Goal: Transaction & Acquisition: Purchase product/service

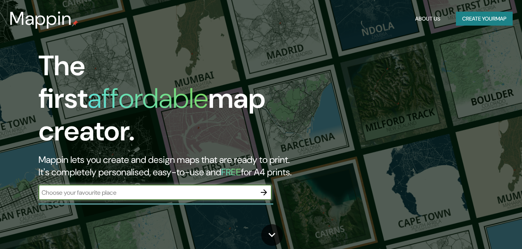
click at [136, 188] on input "text" at bounding box center [146, 192] width 217 height 9
type input "[GEOGRAPHIC_DATA]"
click at [264, 190] on icon "button" at bounding box center [264, 193] width 6 height 6
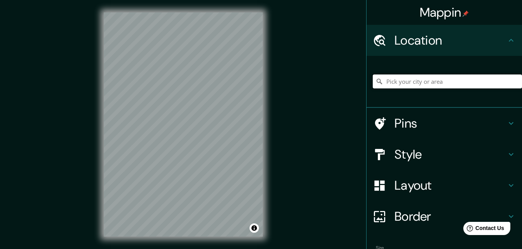
click at [397, 82] on input "Pick your city or area" at bounding box center [446, 82] width 149 height 14
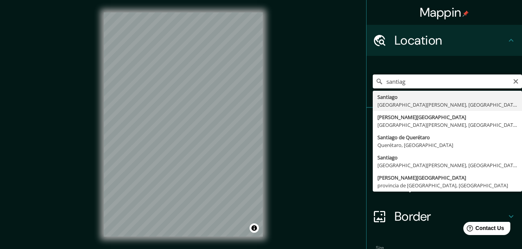
type input "[GEOGRAPHIC_DATA], [GEOGRAPHIC_DATA][PERSON_NAME], [GEOGRAPHIC_DATA]"
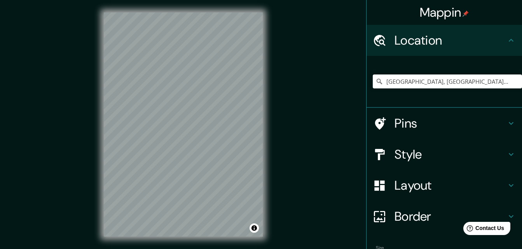
click at [429, 207] on div "Border" at bounding box center [443, 216] width 155 height 31
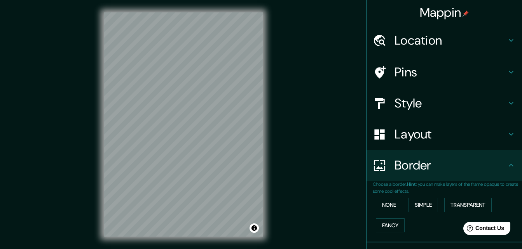
click at [432, 165] on h4 "Border" at bounding box center [450, 166] width 112 height 16
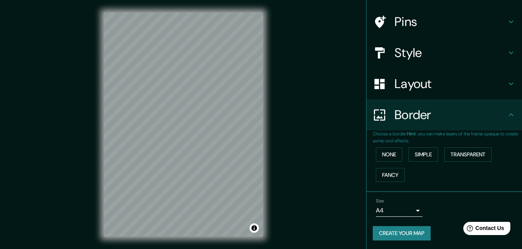
scroll to position [51, 0]
click at [409, 209] on body "Mappin Location [GEOGRAPHIC_DATA], [GEOGRAPHIC_DATA][PERSON_NAME], [GEOGRAPHIC_…" at bounding box center [261, 124] width 522 height 249
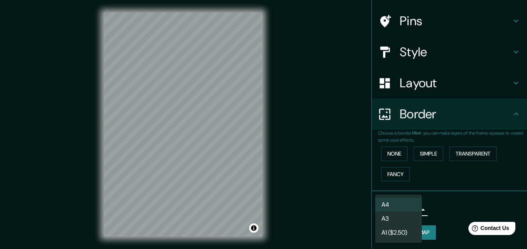
click at [407, 215] on li "A3" at bounding box center [399, 219] width 47 height 14
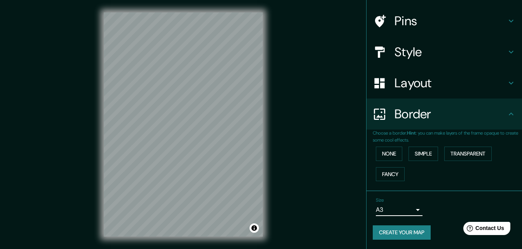
click at [412, 209] on body "Mappin Location [GEOGRAPHIC_DATA], [GEOGRAPHIC_DATA][PERSON_NAME], [GEOGRAPHIC_…" at bounding box center [261, 124] width 522 height 249
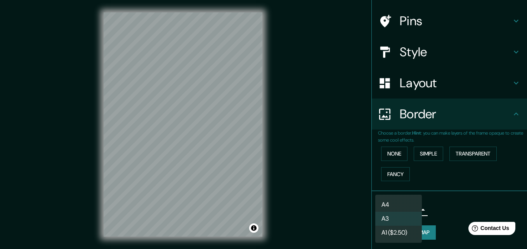
click at [401, 202] on li "A4" at bounding box center [399, 205] width 47 height 14
type input "single"
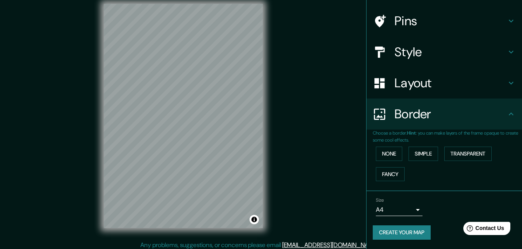
scroll to position [0, 0]
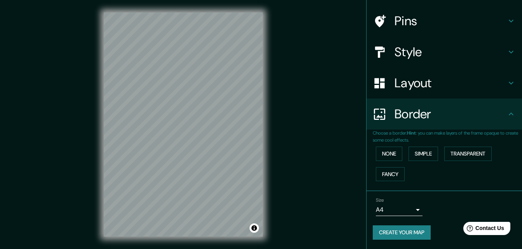
click at [425, 112] on h4 "Border" at bounding box center [450, 114] width 112 height 16
click at [464, 150] on button "Transparent" at bounding box center [467, 154] width 47 height 14
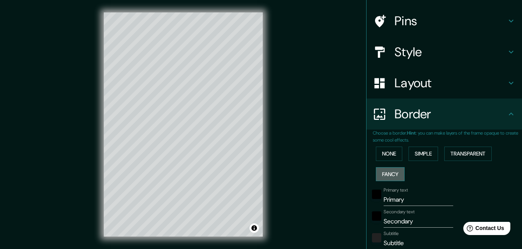
click at [387, 172] on button "Fancy" at bounding box center [390, 174] width 29 height 14
click at [383, 158] on button "None" at bounding box center [389, 154] width 26 height 14
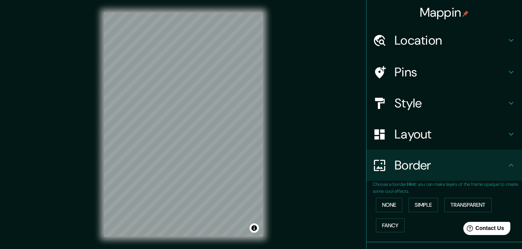
click at [423, 134] on h4 "Layout" at bounding box center [450, 135] width 112 height 16
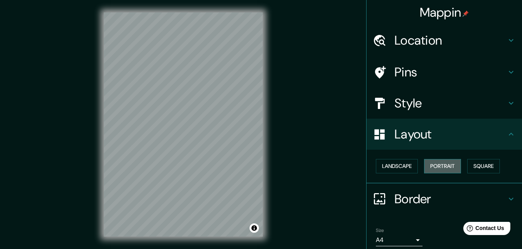
click at [445, 163] on button "Portrait" at bounding box center [442, 166] width 37 height 14
click at [405, 167] on button "Landscape" at bounding box center [397, 166] width 42 height 14
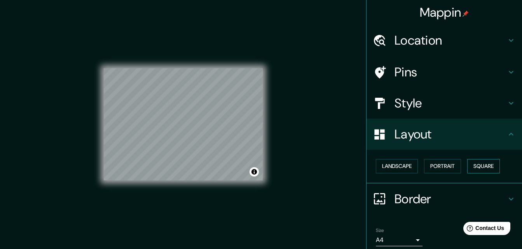
click at [471, 167] on button "Square" at bounding box center [483, 166] width 33 height 14
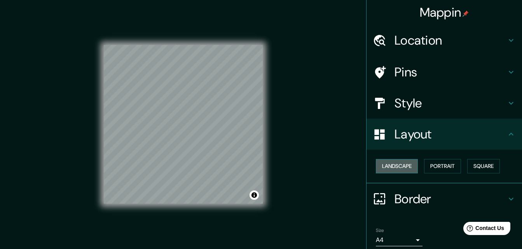
click at [403, 169] on button "Landscape" at bounding box center [397, 166] width 42 height 14
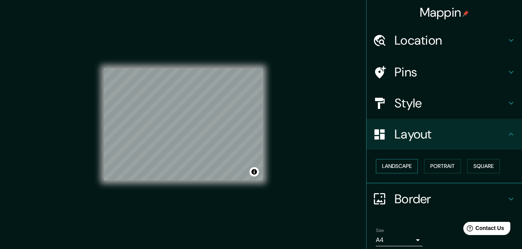
click at [394, 168] on button "Landscape" at bounding box center [397, 166] width 42 height 14
click at [438, 165] on button "Portrait" at bounding box center [442, 166] width 37 height 14
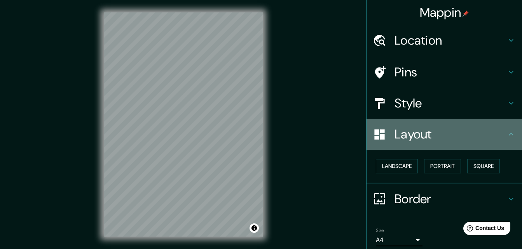
click at [434, 135] on h4 "Layout" at bounding box center [450, 135] width 112 height 16
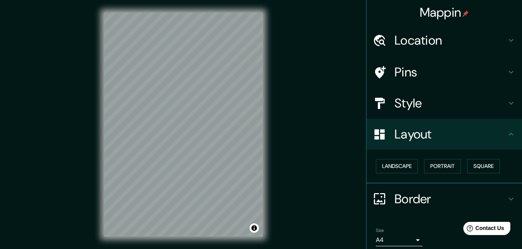
click at [405, 108] on h4 "Style" at bounding box center [450, 104] width 112 height 16
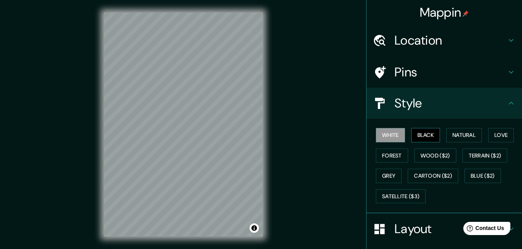
click at [426, 136] on button "Black" at bounding box center [425, 135] width 29 height 14
click at [459, 137] on button "Natural" at bounding box center [464, 135] width 36 height 14
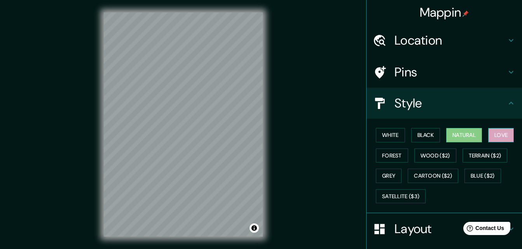
click at [494, 133] on button "Love" at bounding box center [501, 135] width 26 height 14
click at [372, 148] on div "White Black Natural Love Forest Wood ($2) Terrain ($2) Grey Cartoon ($2) Blue (…" at bounding box center [446, 166] width 149 height 82
click at [381, 154] on button "Forest" at bounding box center [392, 156] width 32 height 14
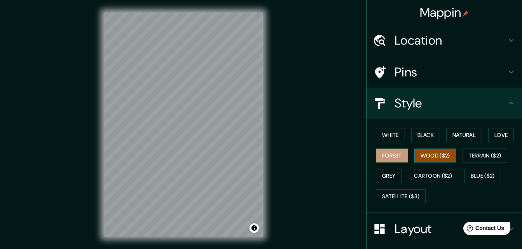
click at [443, 160] on button "Wood ($2)" at bounding box center [435, 156] width 42 height 14
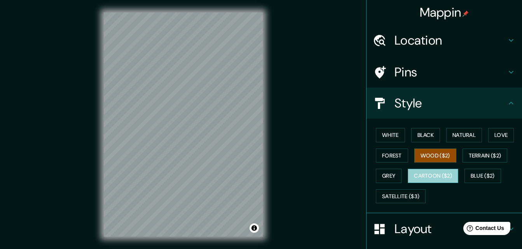
click at [417, 176] on button "Cartoon ($2)" at bounding box center [432, 176] width 50 height 14
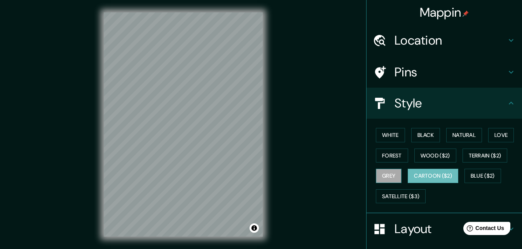
click at [383, 172] on button "Grey" at bounding box center [389, 176] width 26 height 14
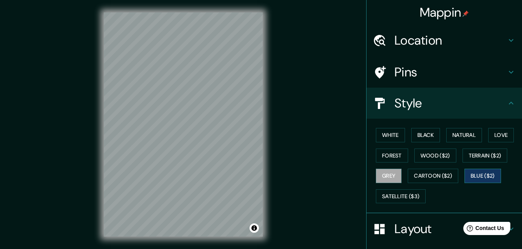
click at [487, 174] on button "Blue ($2)" at bounding box center [482, 176] width 37 height 14
drag, startPoint x: 432, startPoint y: 150, endPoint x: 424, endPoint y: 151, distance: 8.2
click at [432, 149] on button "Wood ($2)" at bounding box center [435, 156] width 42 height 14
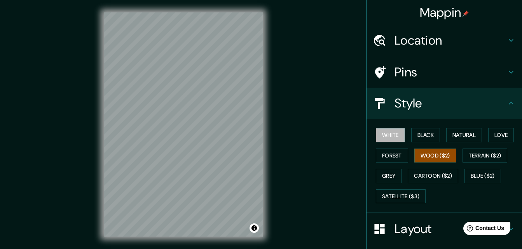
click at [384, 137] on button "White" at bounding box center [390, 135] width 29 height 14
click at [427, 139] on button "Black" at bounding box center [425, 135] width 29 height 14
click at [377, 129] on button "White" at bounding box center [390, 135] width 29 height 14
click at [506, 102] on icon at bounding box center [510, 103] width 9 height 9
click at [458, 69] on h4 "Pins" at bounding box center [450, 72] width 112 height 16
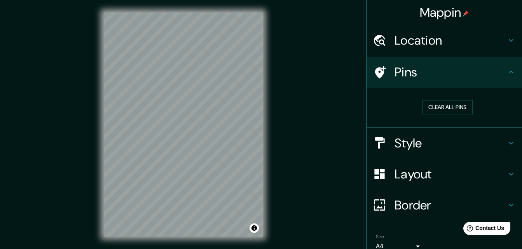
click at [458, 69] on h4 "Pins" at bounding box center [450, 72] width 112 height 16
click at [444, 41] on h4 "Location" at bounding box center [450, 41] width 112 height 16
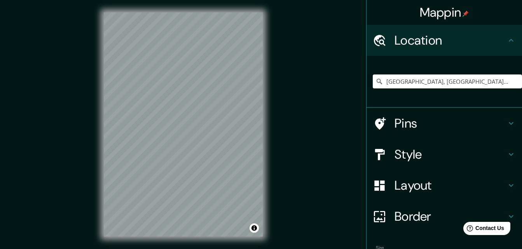
click at [457, 45] on h4 "Location" at bounding box center [450, 41] width 112 height 16
click at [460, 151] on h4 "Style" at bounding box center [450, 155] width 112 height 16
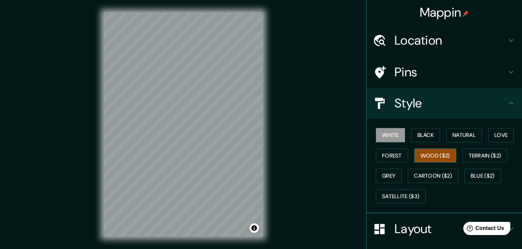
click at [431, 150] on button "Wood ($2)" at bounding box center [435, 156] width 42 height 14
click at [435, 153] on button "Wood ($2)" at bounding box center [435, 156] width 42 height 14
click at [387, 157] on button "Forest" at bounding box center [392, 156] width 32 height 14
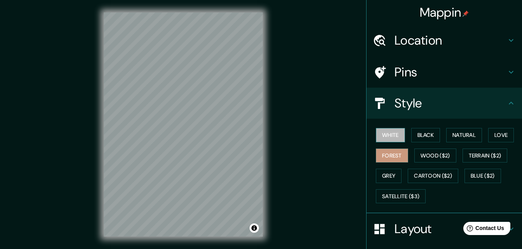
click at [386, 132] on button "White" at bounding box center [390, 135] width 29 height 14
click at [411, 140] on button "Black" at bounding box center [425, 135] width 29 height 14
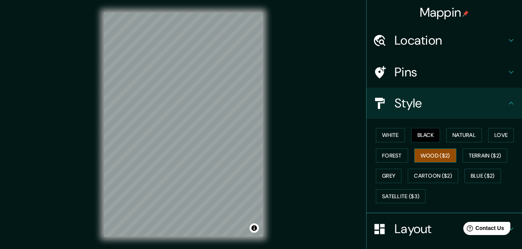
click at [425, 158] on button "Wood ($2)" at bounding box center [435, 156] width 42 height 14
click at [433, 169] on div "White Black Natural Love Forest Wood ($2) Terrain ($2) Grey Cartoon ($2) Blue (…" at bounding box center [446, 166] width 149 height 82
click at [464, 167] on div "White Black Natural Love Forest Wood ($2) Terrain ($2) Grey Cartoon ($2) Blue (…" at bounding box center [446, 166] width 149 height 82
click at [475, 158] on button "Terrain ($2)" at bounding box center [484, 156] width 45 height 14
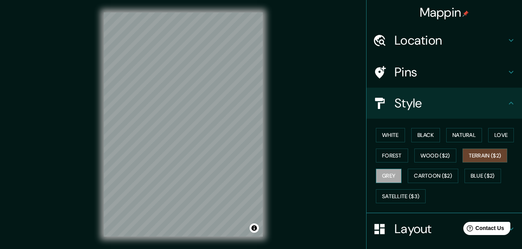
click at [394, 171] on button "Grey" at bounding box center [389, 176] width 26 height 14
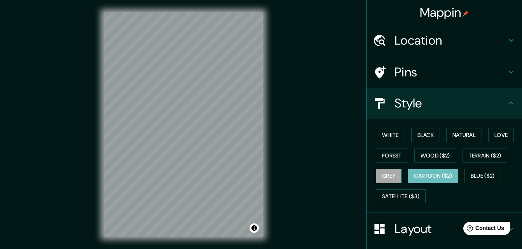
click at [421, 172] on button "Cartoon ($2)" at bounding box center [432, 176] width 50 height 14
click at [470, 174] on button "Blue ($2)" at bounding box center [482, 176] width 37 height 14
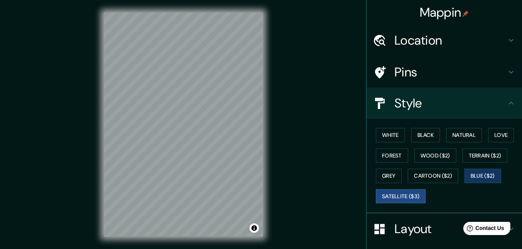
click at [403, 193] on button "Satellite ($3)" at bounding box center [401, 197] width 50 height 14
click at [380, 135] on button "White" at bounding box center [390, 135] width 29 height 14
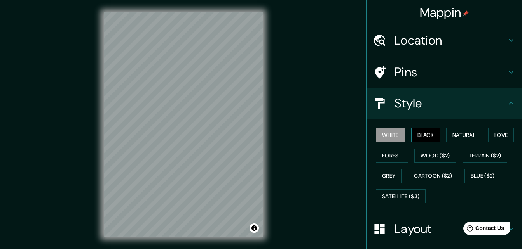
click at [412, 137] on button "Black" at bounding box center [425, 135] width 29 height 14
click at [389, 136] on button "White" at bounding box center [390, 135] width 29 height 14
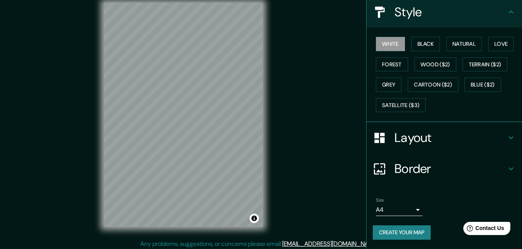
scroll to position [12, 0]
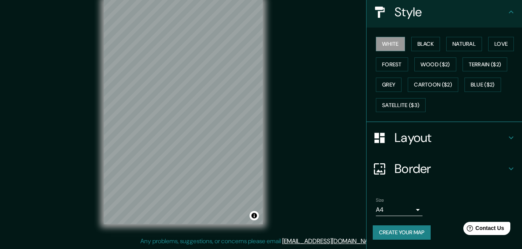
click at [417, 229] on button "Create your map" at bounding box center [401, 233] width 58 height 14
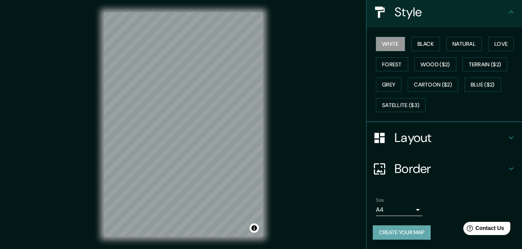
click at [402, 230] on button "Create your map" at bounding box center [401, 233] width 58 height 14
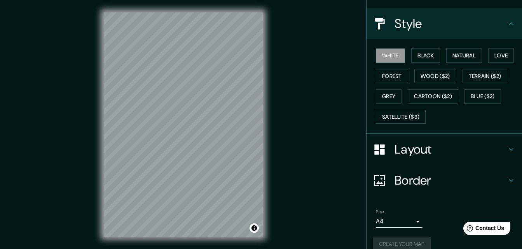
scroll to position [91, 0]
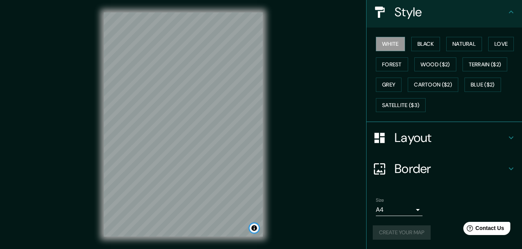
click at [253, 228] on button "Toggle attribution" at bounding box center [253, 228] width 9 height 9
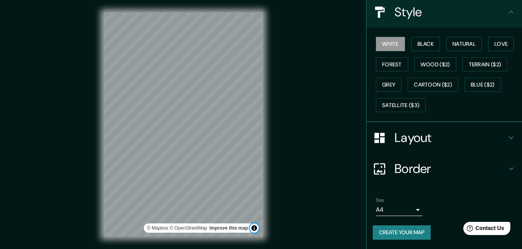
click at [253, 228] on button "Toggle attribution" at bounding box center [253, 228] width 9 height 9
click at [252, 228] on button "Toggle attribution" at bounding box center [253, 228] width 9 height 9
click at [283, 217] on div "Mappin Location [GEOGRAPHIC_DATA], [GEOGRAPHIC_DATA][PERSON_NAME], [GEOGRAPHIC_…" at bounding box center [261, 131] width 522 height 262
click at [416, 207] on body "Mappin Location [GEOGRAPHIC_DATA], [GEOGRAPHIC_DATA][PERSON_NAME], [GEOGRAPHIC_…" at bounding box center [261, 124] width 522 height 249
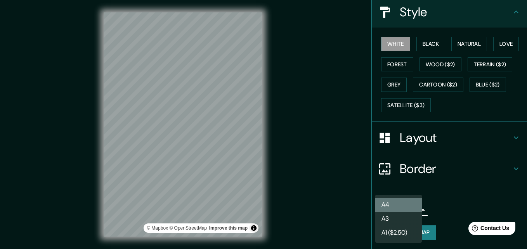
click at [412, 205] on li "A4" at bounding box center [399, 205] width 47 height 14
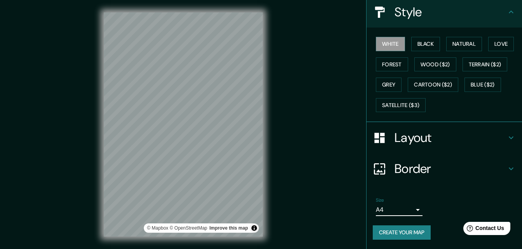
click at [412, 232] on button "Create your map" at bounding box center [401, 233] width 58 height 14
click at [414, 231] on button "Create your map" at bounding box center [401, 233] width 58 height 14
click at [237, 113] on div at bounding box center [238, 114] width 6 height 6
drag, startPoint x: 237, startPoint y: 113, endPoint x: 236, endPoint y: 117, distance: 4.1
click at [236, 117] on div at bounding box center [237, 118] width 6 height 6
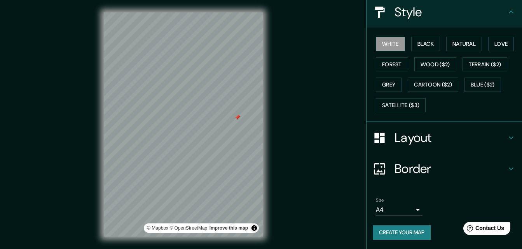
scroll to position [0, 0]
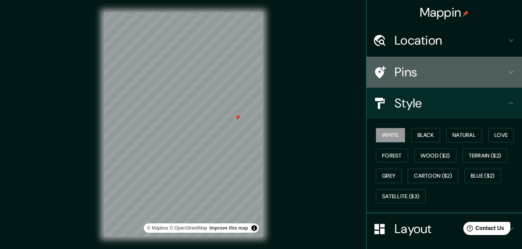
click at [472, 62] on div "Pins" at bounding box center [443, 72] width 155 height 31
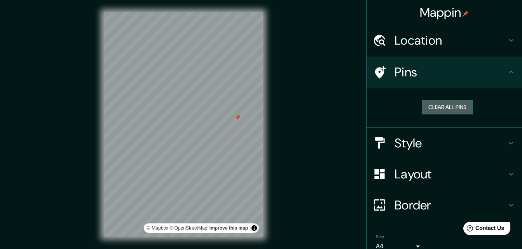
click at [450, 108] on button "Clear all pins" at bounding box center [447, 107] width 50 height 14
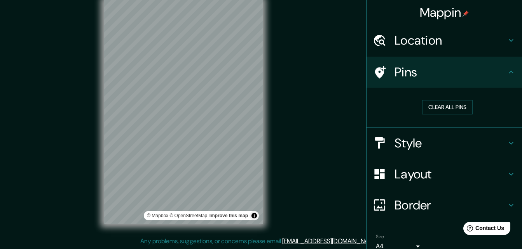
scroll to position [36, 0]
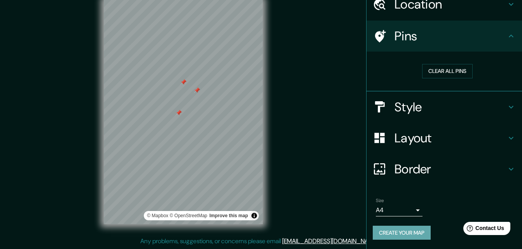
click at [383, 237] on button "Create your map" at bounding box center [401, 233] width 58 height 14
click at [453, 69] on button "Clear all pins" at bounding box center [447, 71] width 50 height 14
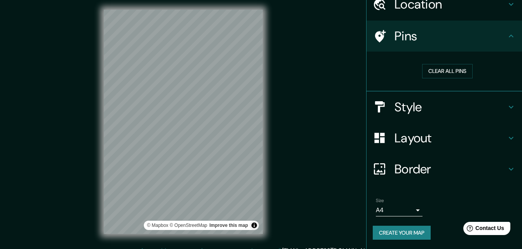
scroll to position [0, 0]
